Goal: Transaction & Acquisition: Subscribe to service/newsletter

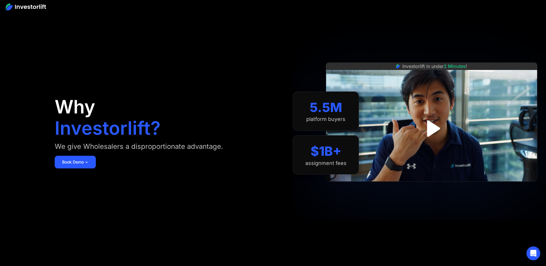
click at [230, 77] on div "Why Investorlift? We give Wholesalers a disproportionate advantage. [DEMOGRAPHI…" at bounding box center [164, 133] width 218 height 232
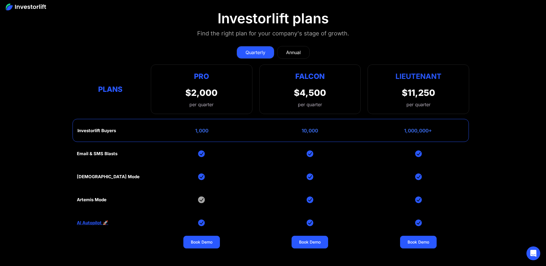
scroll to position [2592, 0]
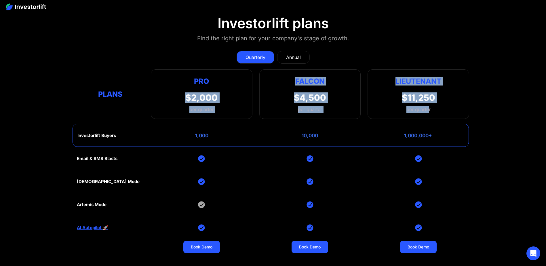
drag, startPoint x: 253, startPoint y: 97, endPoint x: 429, endPoint y: 110, distance: 175.8
click at [429, 110] on div "Plans Pro $2,000 per quarter Pro Falcon Ltnt. Users 3 10 Unltd Buyer Limit 100k…" at bounding box center [273, 94] width 393 height 50
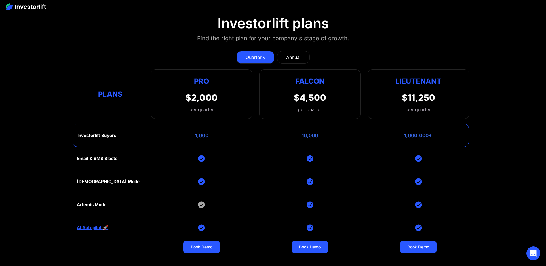
drag, startPoint x: 429, startPoint y: 110, endPoint x: 433, endPoint y: 110, distance: 3.7
click at [433, 110] on div "$11,250 per quarter" at bounding box center [418, 102] width 33 height 20
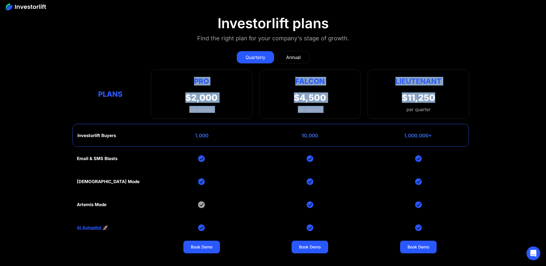
drag, startPoint x: 440, startPoint y: 110, endPoint x: 156, endPoint y: 85, distance: 285.6
click at [156, 85] on div "Plans Pro $2,000 per quarter Pro Falcon Ltnt. Users 3 10 Unltd Buyer Limit 100k…" at bounding box center [273, 94] width 393 height 50
click at [156, 85] on div "Pro $2,000 per quarter Pro Falcon Ltnt. Users 3 10 Unltd Buyer Limit 100k 500k …" at bounding box center [202, 94] width 102 height 50
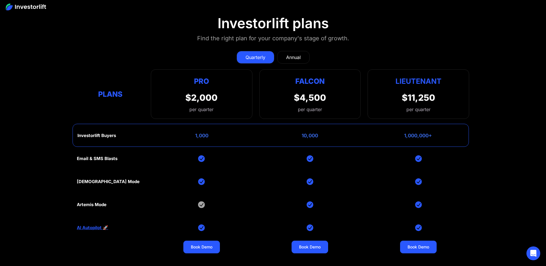
click at [156, 85] on div "Pro $2,000 per quarter Pro Falcon Ltnt. Users 3 10 Unltd Buyer Limit 100k 500k …" at bounding box center [202, 94] width 102 height 50
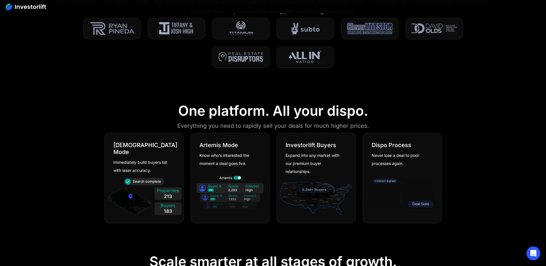
scroll to position [0, 0]
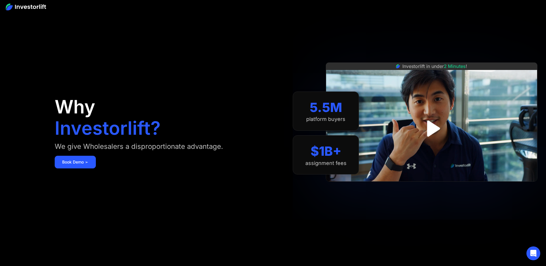
click at [209, 100] on div "Why Investorlift? We give Wholesalers a disproportionate advantage. [DEMOGRAPHI…" at bounding box center [164, 133] width 218 height 232
